Goal: Transaction & Acquisition: Purchase product/service

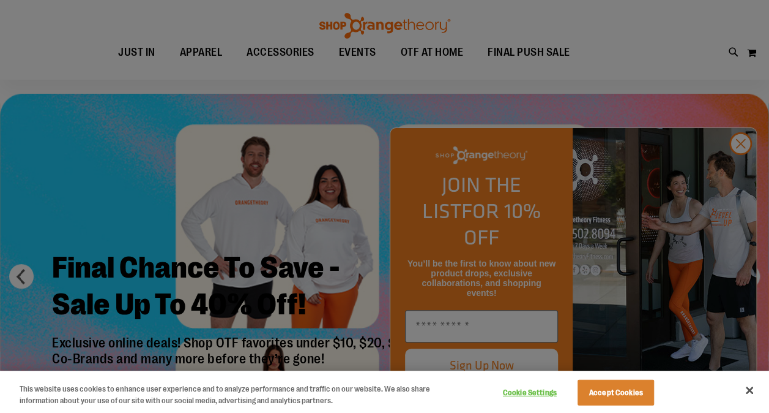
scroll to position [61, 0]
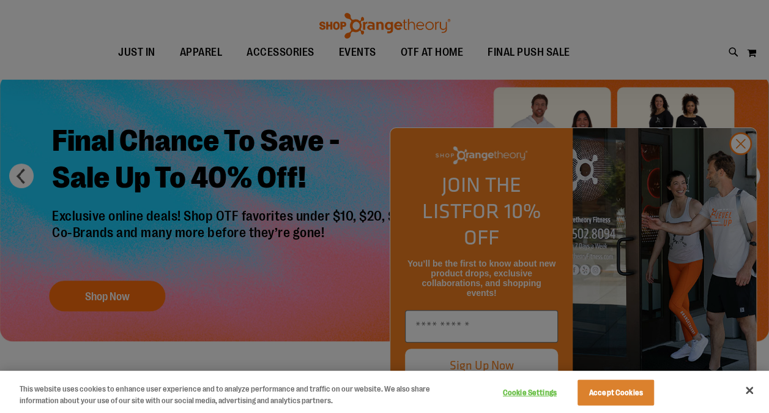
click at [448, 26] on div at bounding box center [384, 206] width 769 height 413
click at [448, 26] on button "Accept Cookies" at bounding box center [616, 392] width 77 height 26
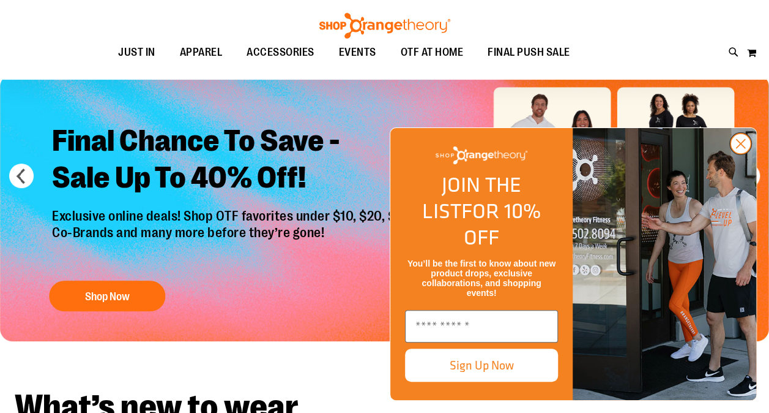
click at [448, 26] on circle "Close dialog" at bounding box center [741, 143] width 20 height 20
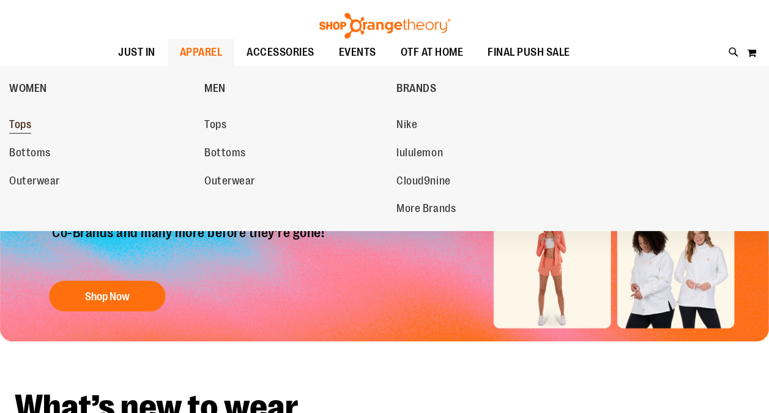
click at [17, 26] on span "Tops" at bounding box center [20, 125] width 22 height 15
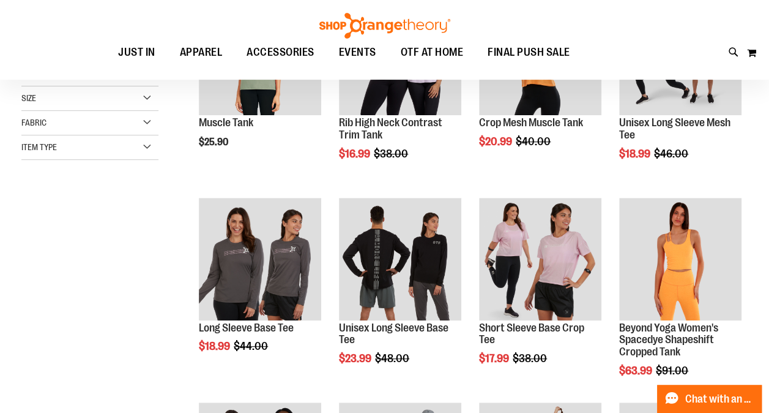
scroll to position [182, 0]
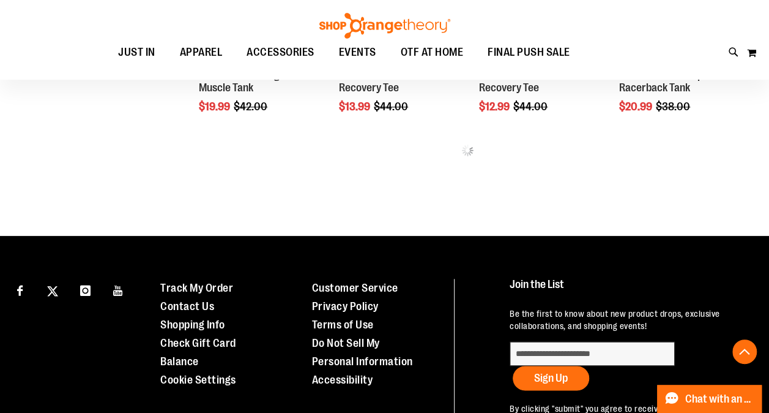
scroll to position [433, 0]
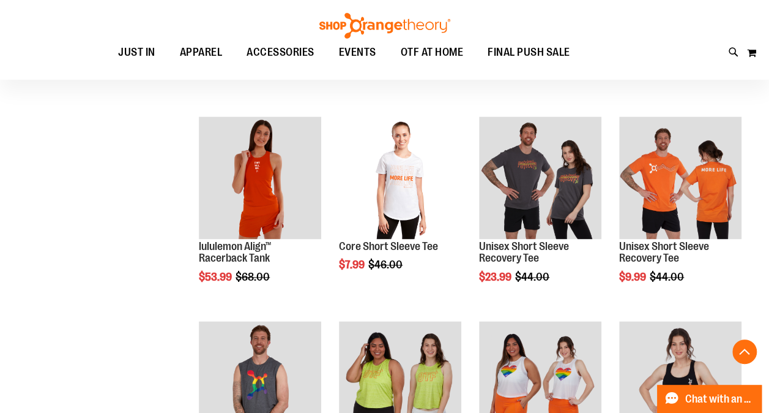
scroll to position [801, 0]
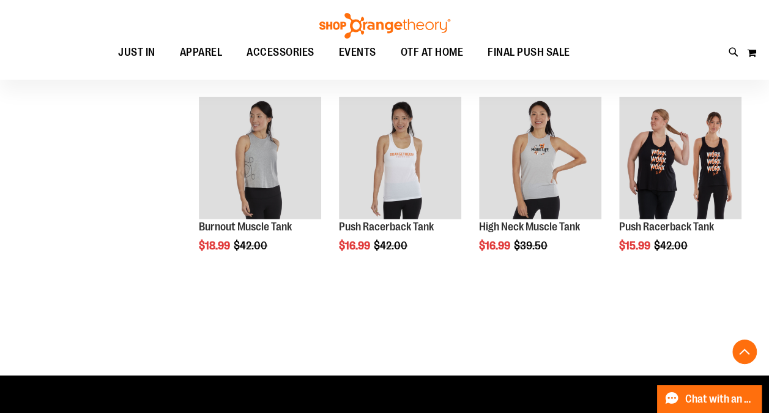
scroll to position [1657, 0]
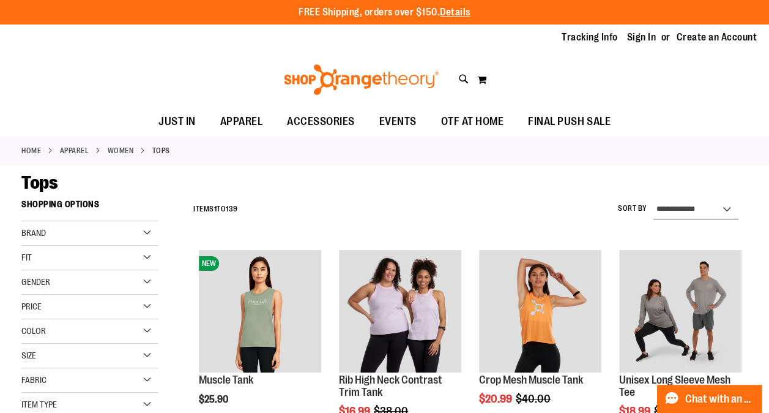
click at [705, 211] on select "**********" at bounding box center [696, 210] width 85 height 20
select select "*********"
click at [654, 200] on select "**********" at bounding box center [696, 210] width 85 height 20
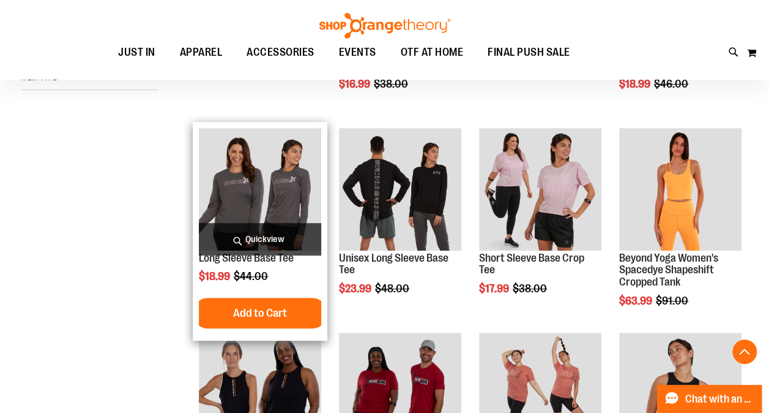
scroll to position [193, 0]
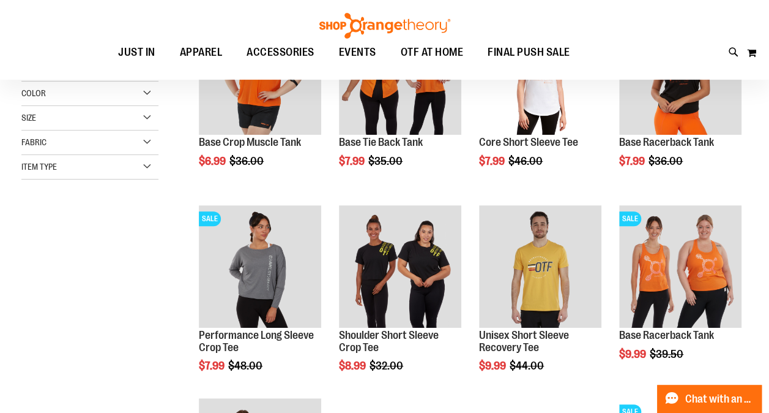
scroll to position [121, 0]
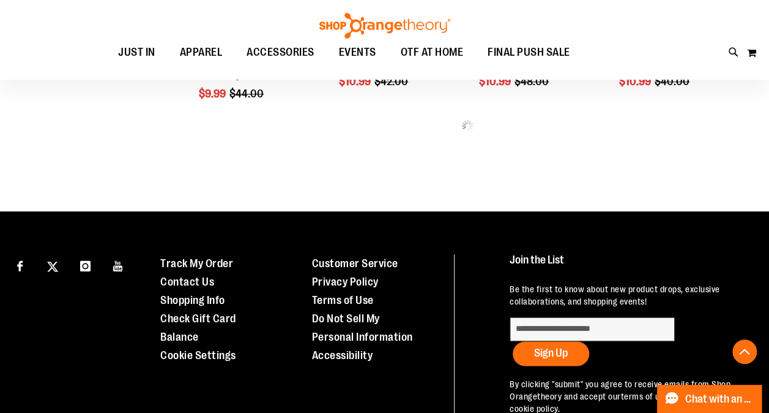
scroll to position [550, 0]
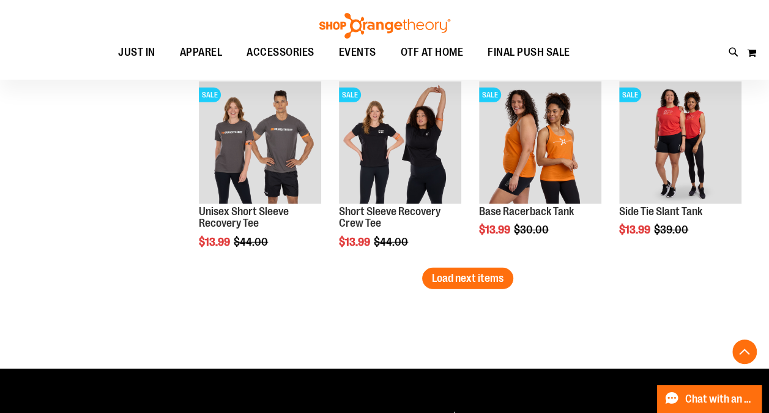
scroll to position [1590, 0]
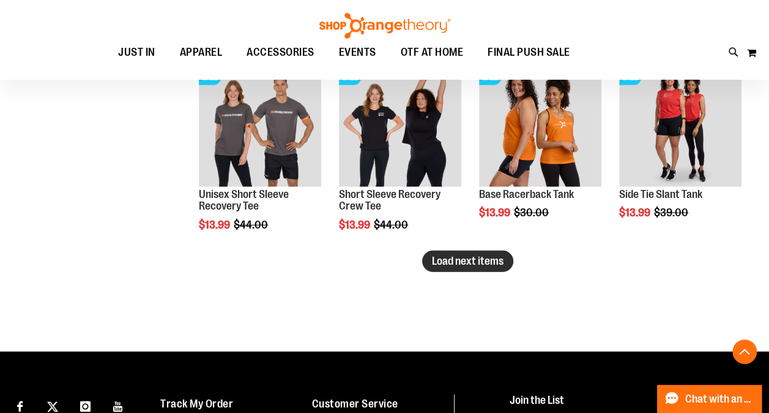
click at [491, 260] on span "Load next items" at bounding box center [468, 261] width 72 height 12
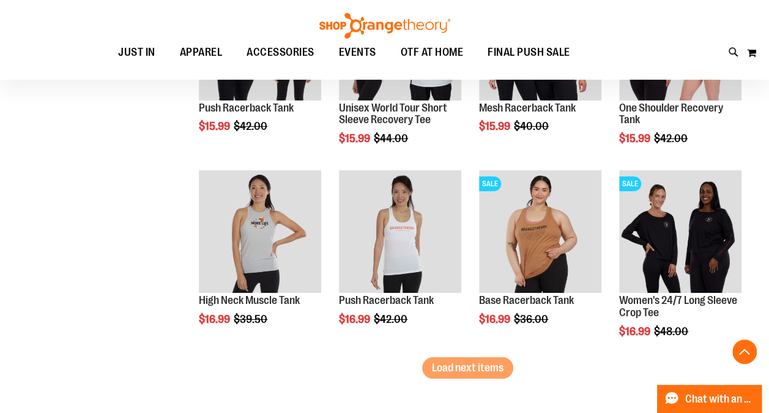
scroll to position [2141, 0]
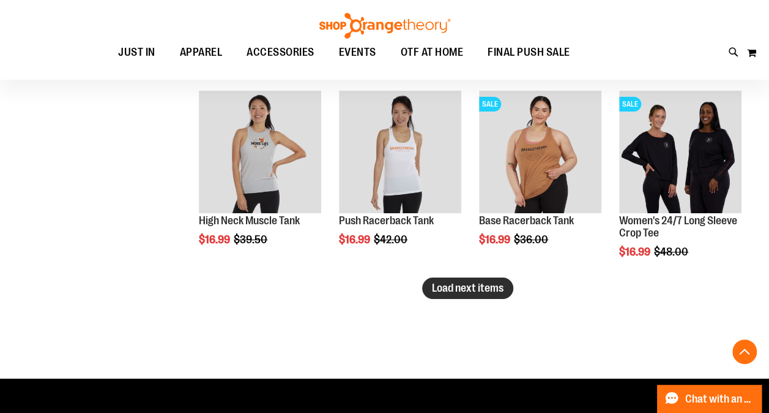
click at [481, 292] on span "Load next items" at bounding box center [468, 288] width 72 height 12
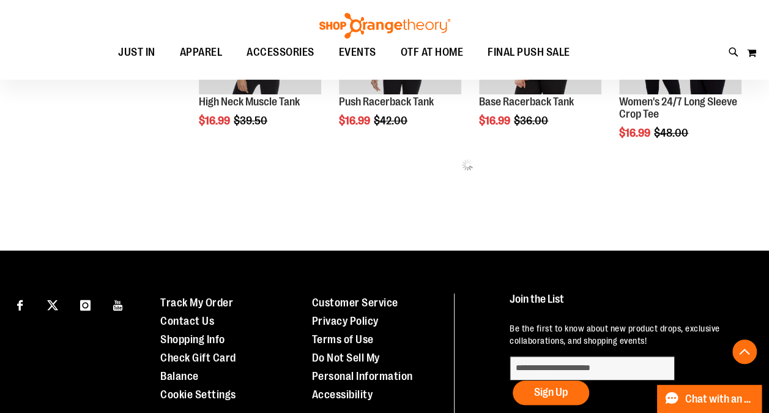
scroll to position [2263, 0]
